Goal: Transaction & Acquisition: Purchase product/service

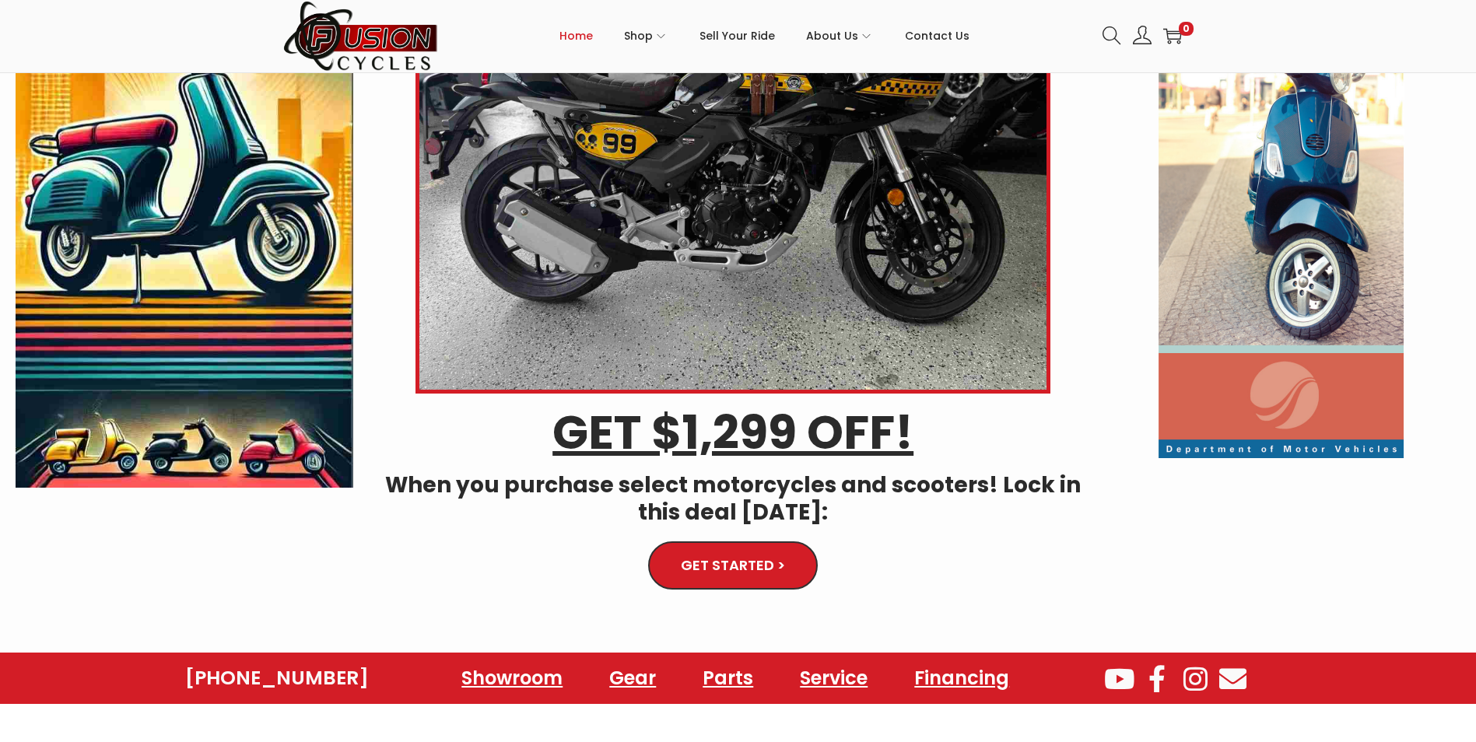
scroll to position [233, 0]
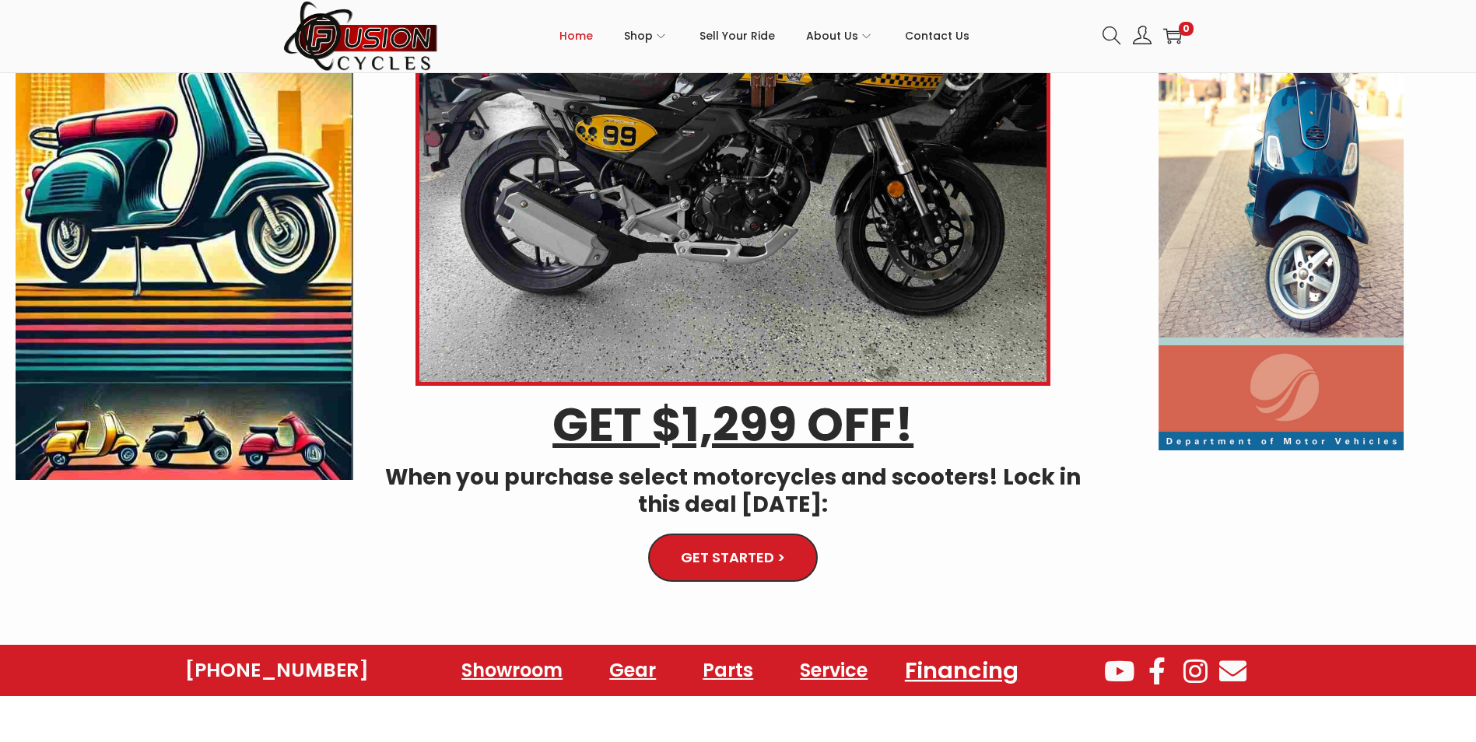
click at [947, 673] on link "Financing" at bounding box center [961, 671] width 151 height 43
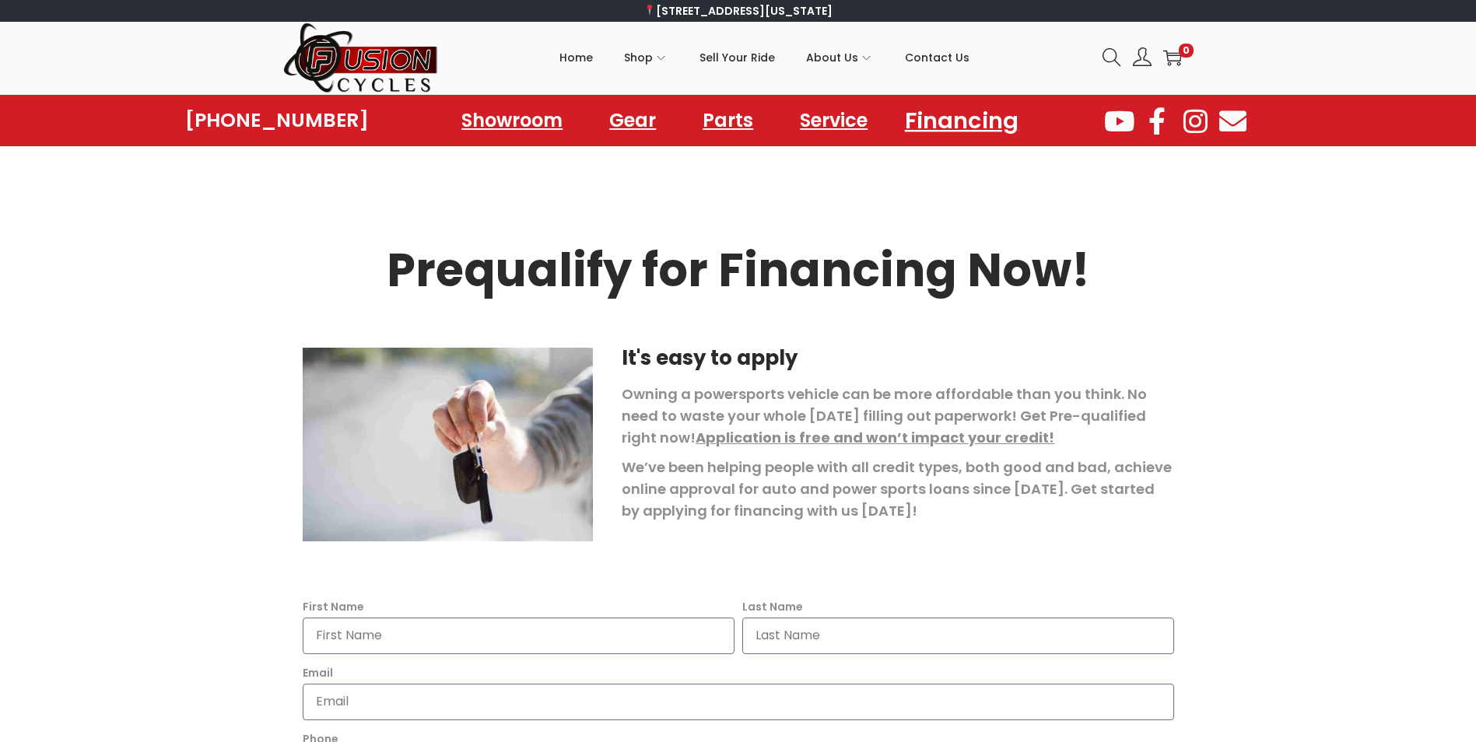
click at [958, 119] on link "Financing" at bounding box center [961, 120] width 151 height 43
click at [520, 118] on link "Showroom" at bounding box center [512, 120] width 159 height 43
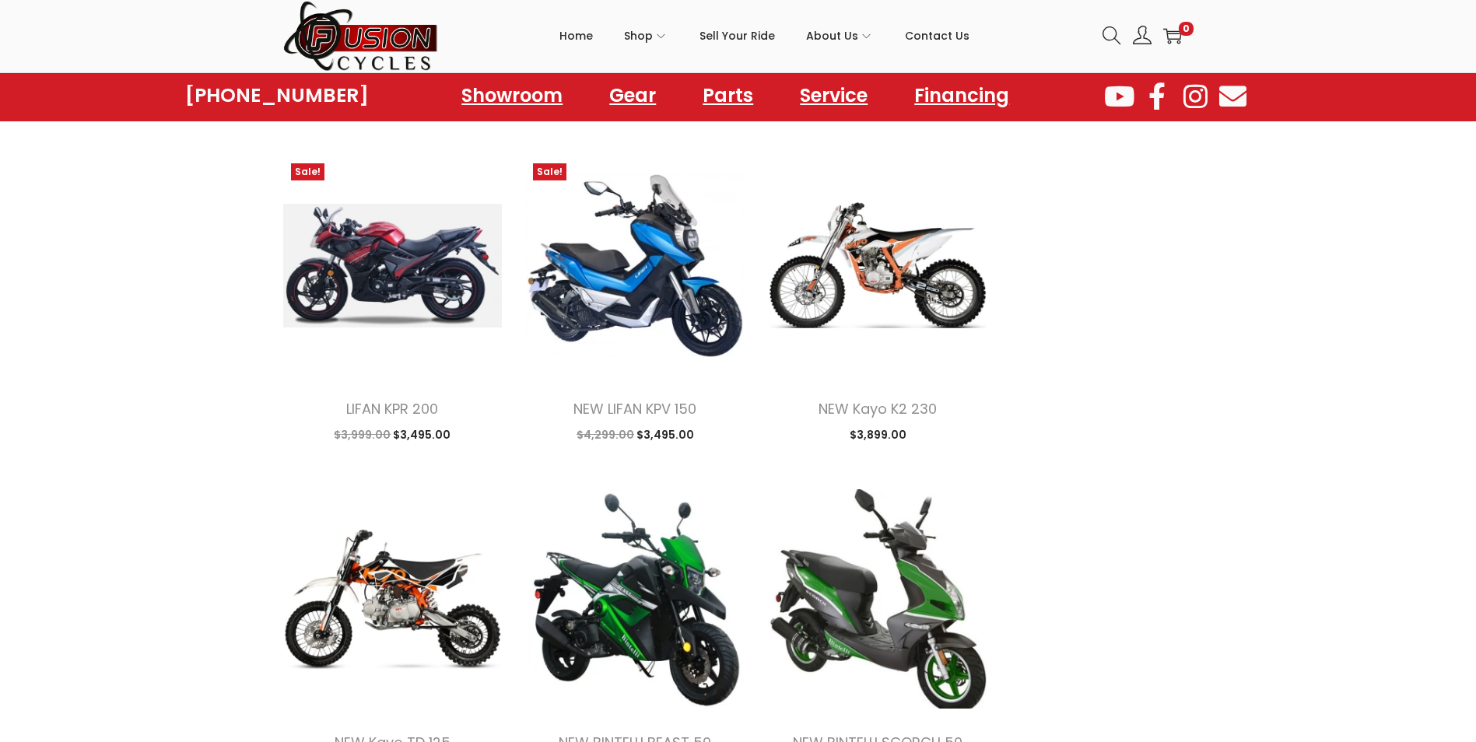
scroll to position [1711, 0]
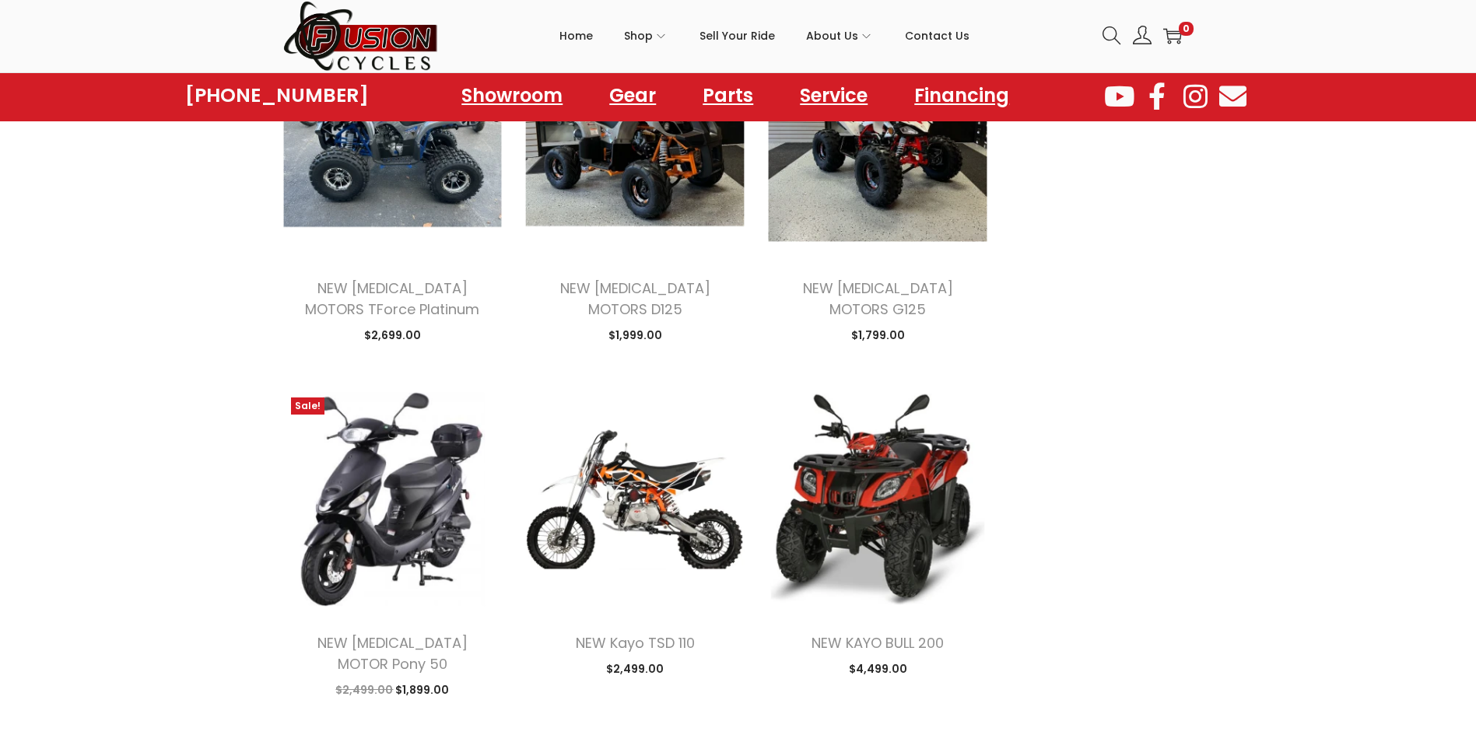
scroll to position [4045, 0]
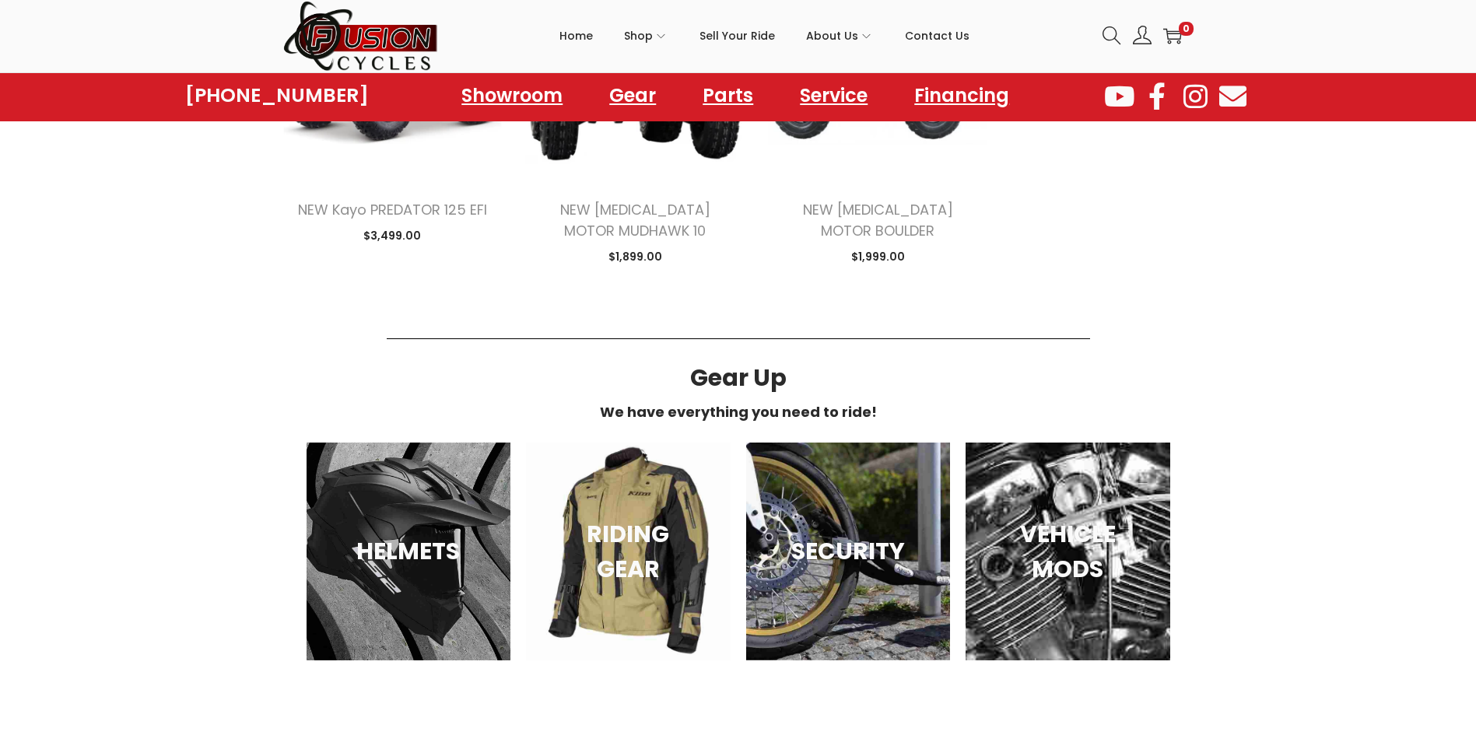
scroll to position [5134, 0]
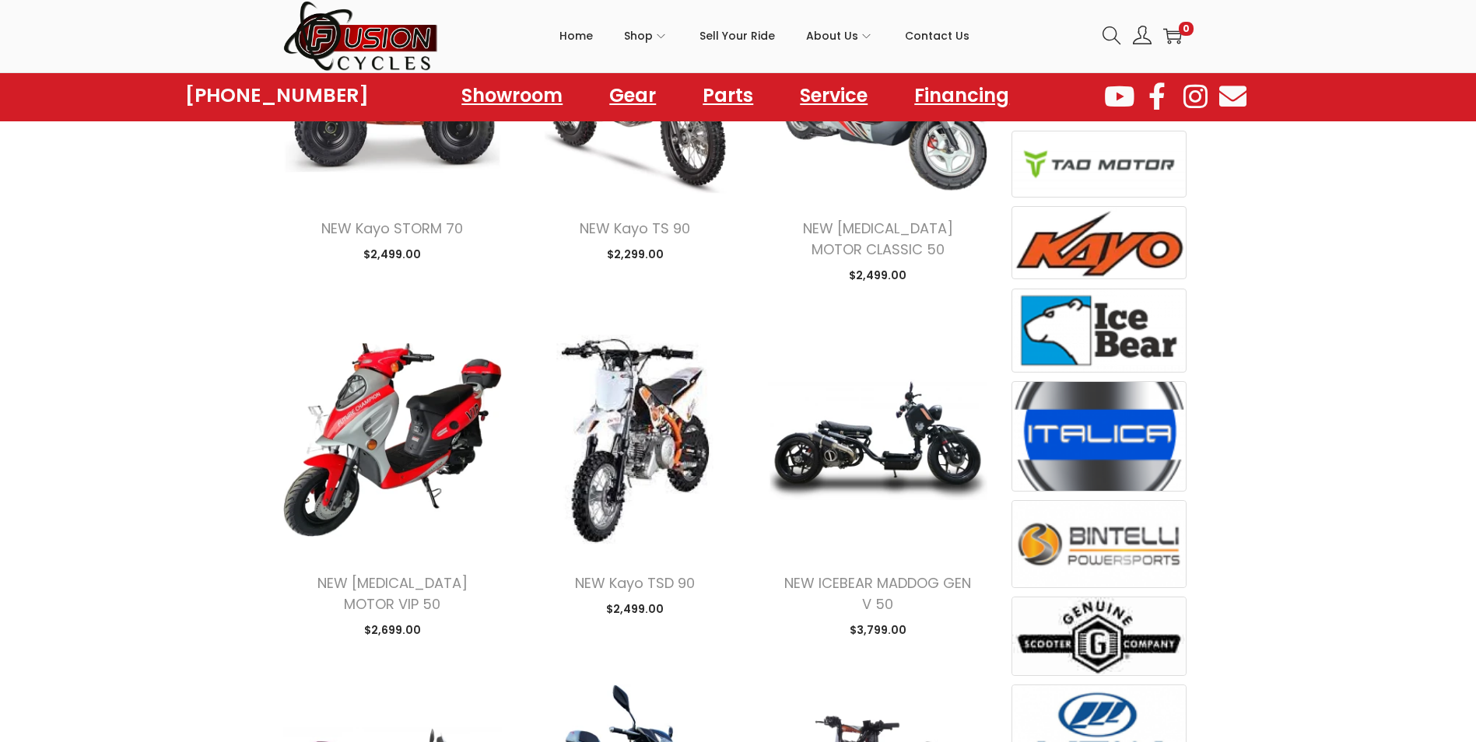
scroll to position [622, 0]
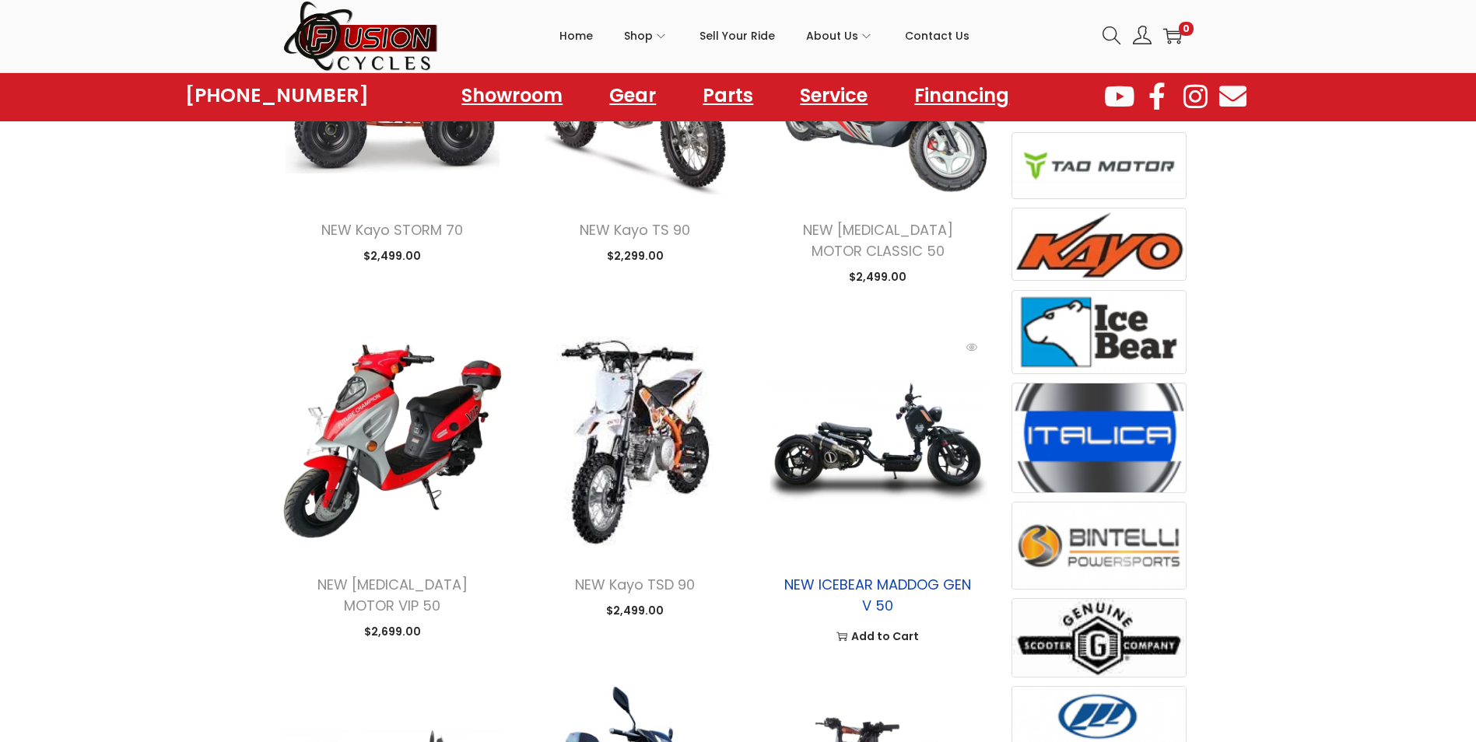
click at [879, 580] on link "NEW ICEBEAR MADDOG GEN V 50" at bounding box center [877, 595] width 187 height 40
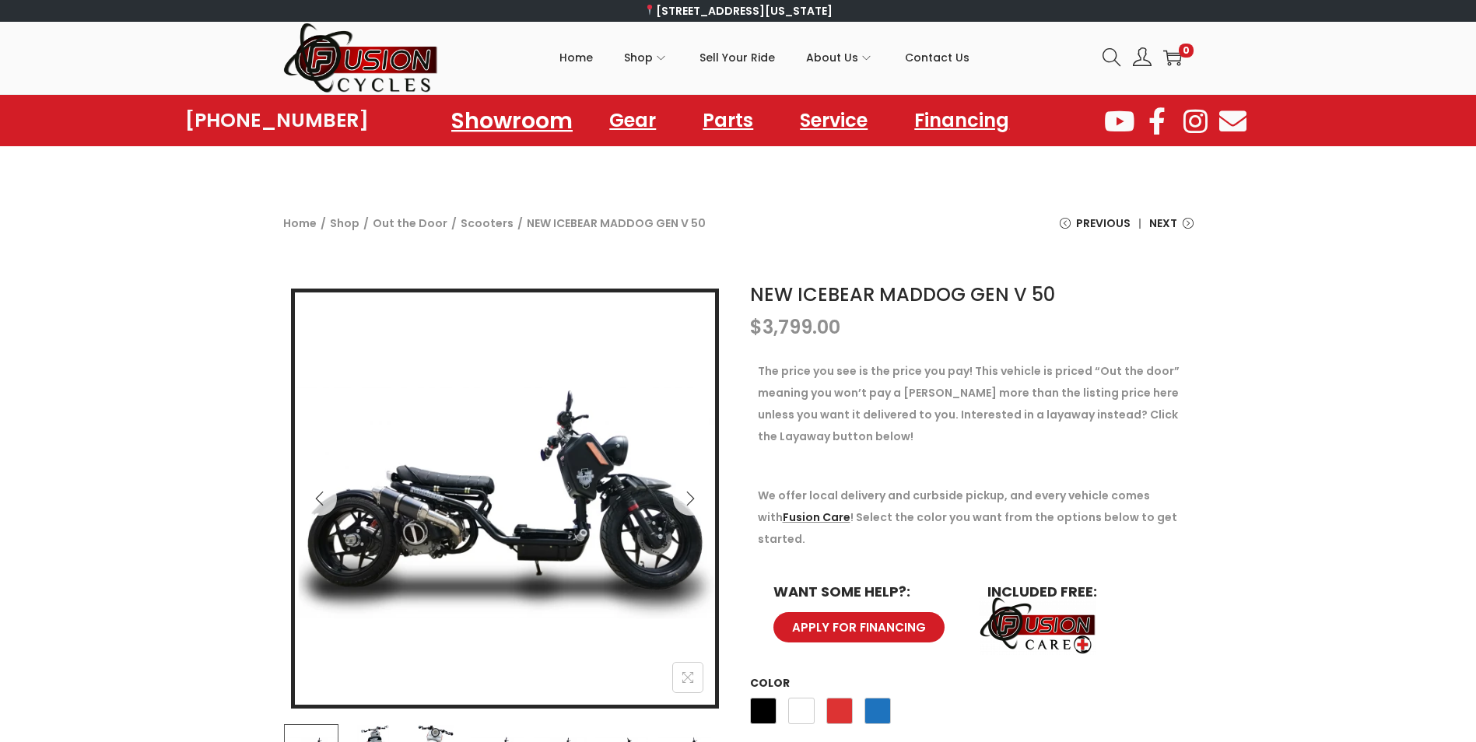
click at [529, 121] on link "Showroom" at bounding box center [512, 120] width 159 height 43
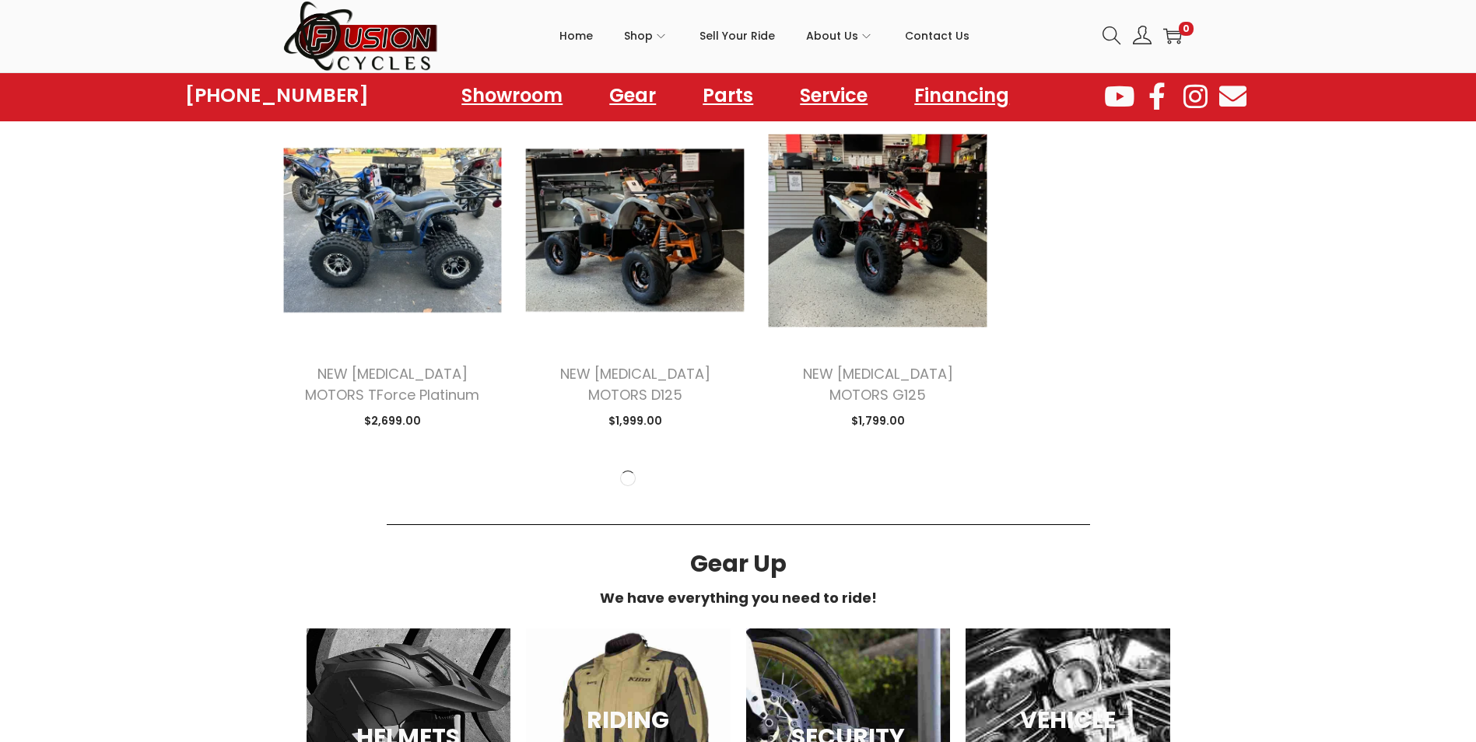
scroll to position [4341, 0]
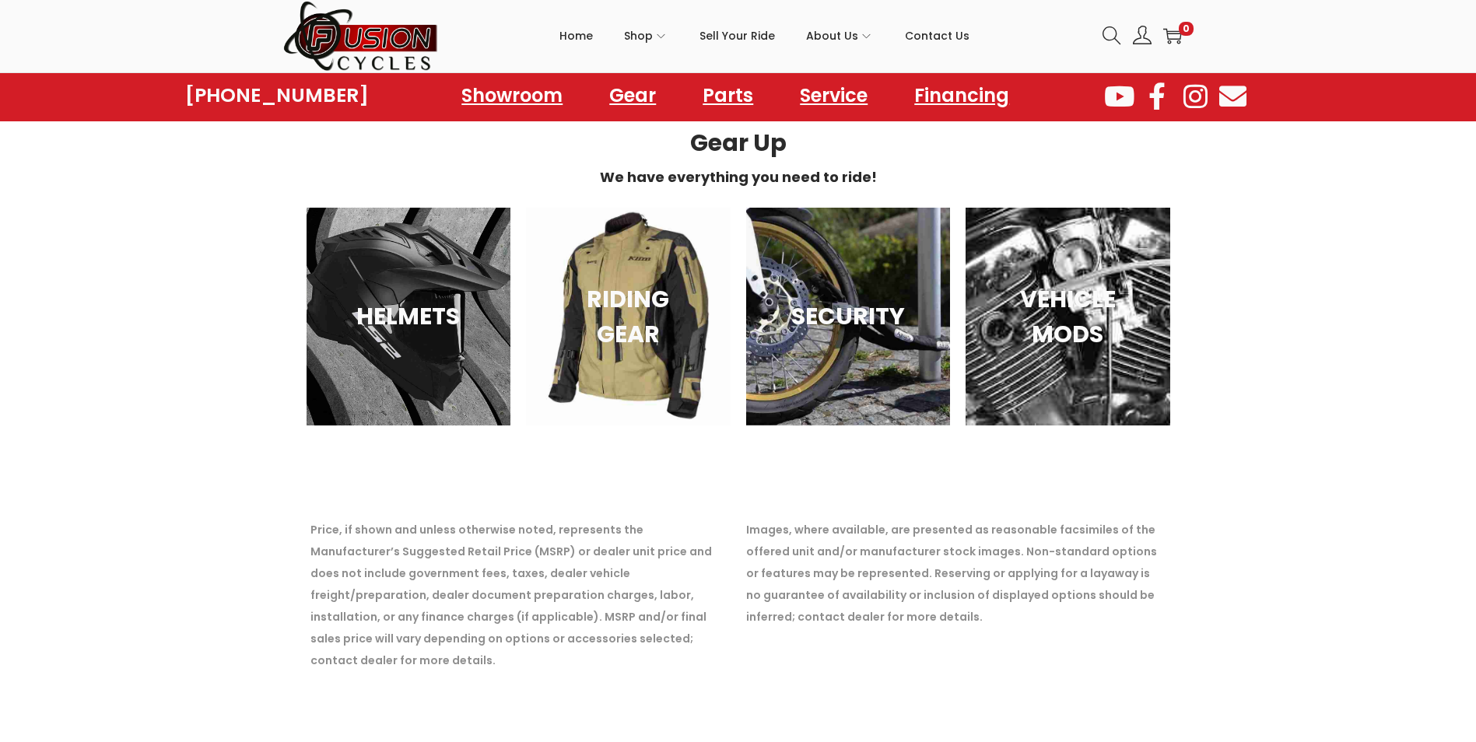
scroll to position [5568, 0]
